Goal: Task Accomplishment & Management: Manage account settings

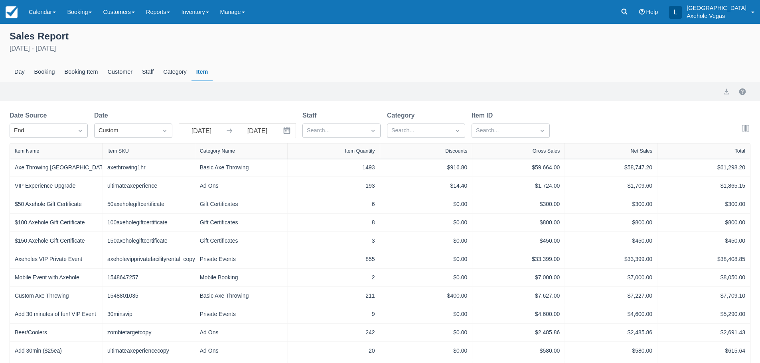
select select "20"
click at [57, 10] on link "Calendar" at bounding box center [42, 12] width 38 height 24
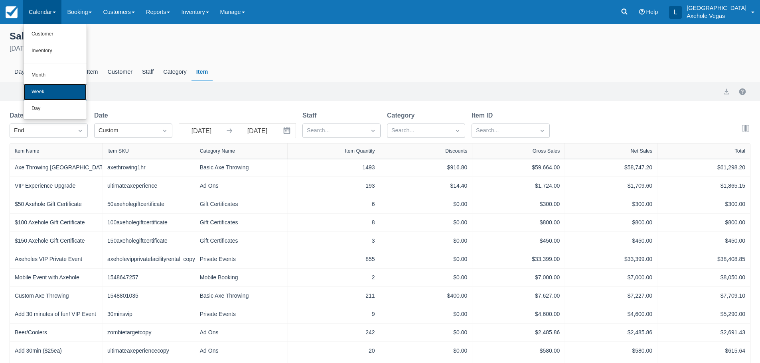
click at [48, 89] on link "Week" at bounding box center [55, 92] width 63 height 17
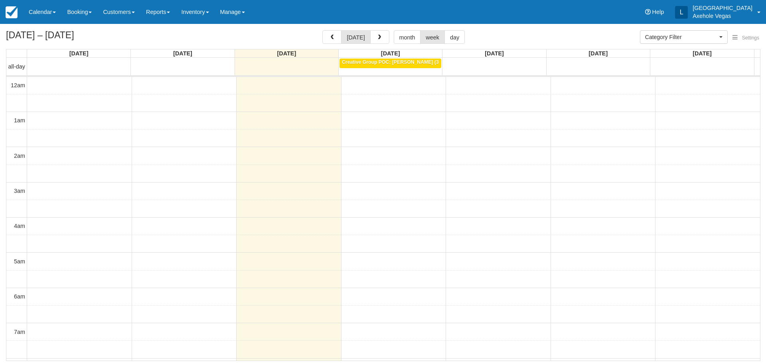
select select
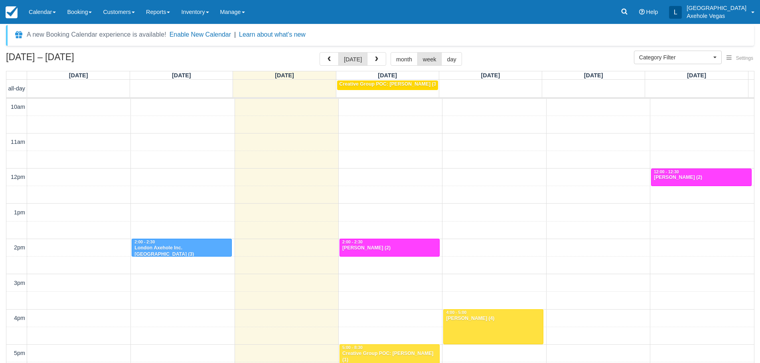
scroll to position [26, 0]
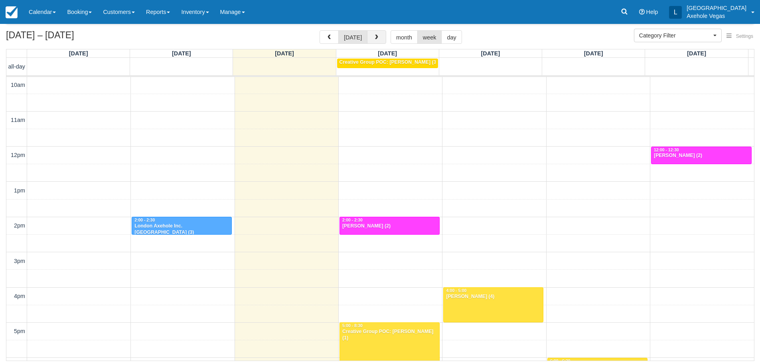
click at [379, 35] on button "button" at bounding box center [376, 37] width 19 height 14
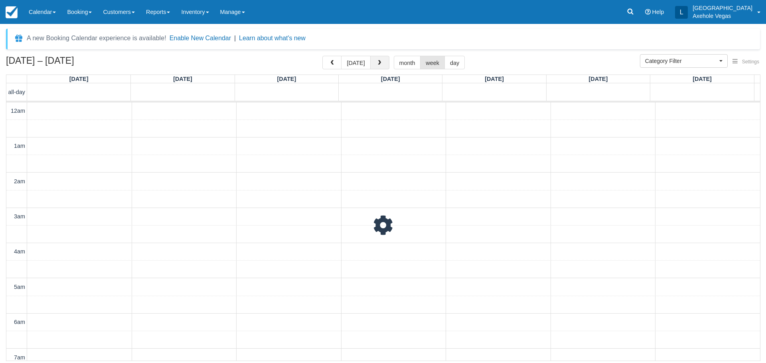
scroll to position [353, 0]
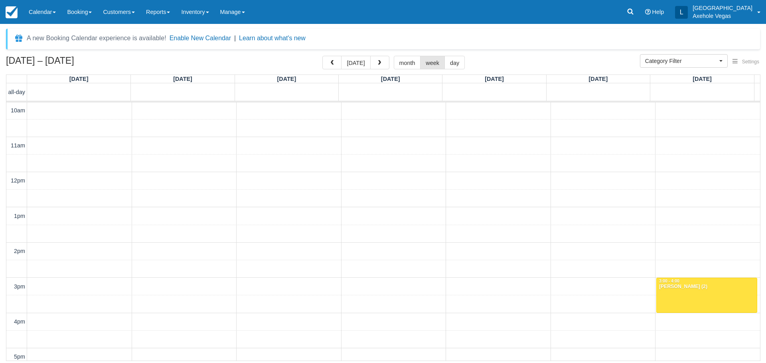
click at [378, 35] on div "A new Booking Calendar experience is available! Enable New Calendar | Learn abo…" at bounding box center [383, 39] width 754 height 21
click at [376, 63] on span "button" at bounding box center [379, 63] width 6 height 6
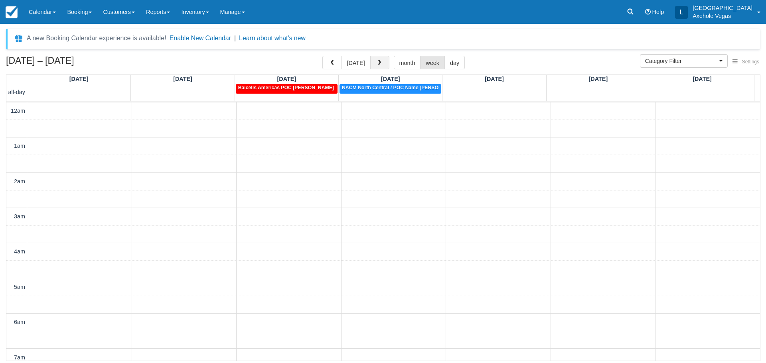
scroll to position [353, 0]
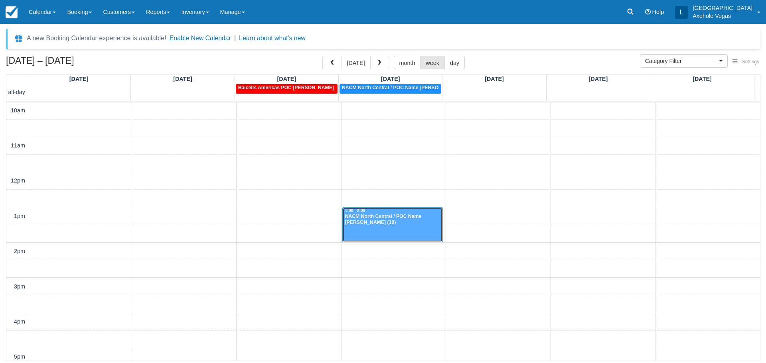
click at [370, 223] on div "NACM North Central / POC Name [PERSON_NAME] (10)" at bounding box center [392, 220] width 96 height 13
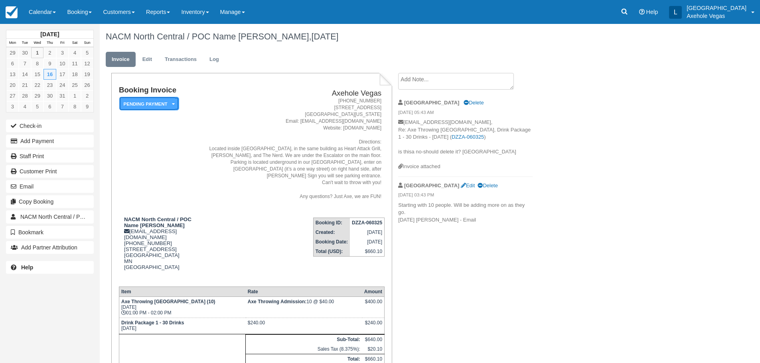
click at [168, 106] on em "Pending Payment" at bounding box center [149, 104] width 60 height 14
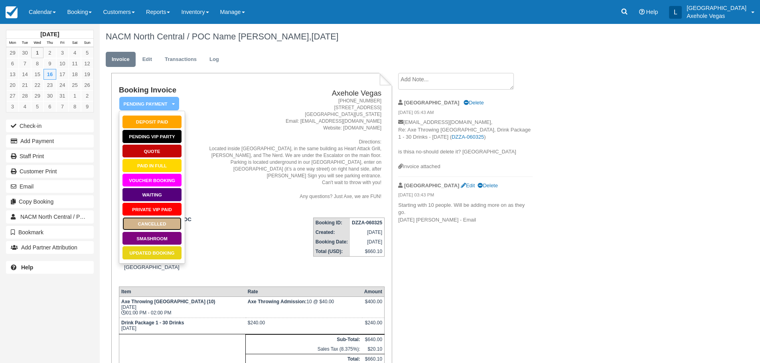
click at [150, 224] on link "Cancelled" at bounding box center [152, 224] width 60 height 14
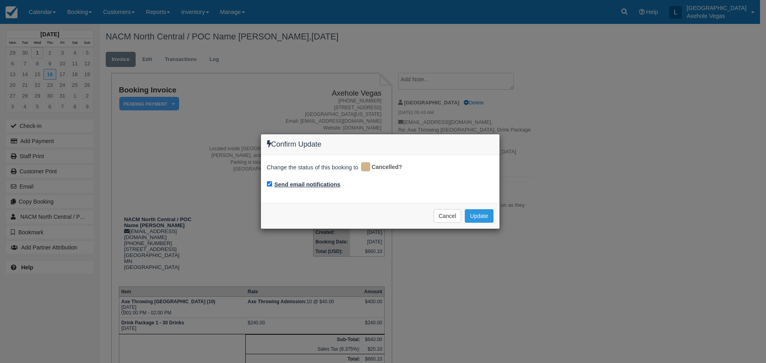
click at [307, 183] on label "Send email notifications" at bounding box center [307, 185] width 66 height 8
click at [272, 183] on input "Send email notifications" at bounding box center [269, 183] width 5 height 5
checkbox input "false"
click at [468, 219] on button "Update" at bounding box center [478, 216] width 28 height 14
